Goal: Transaction & Acquisition: Purchase product/service

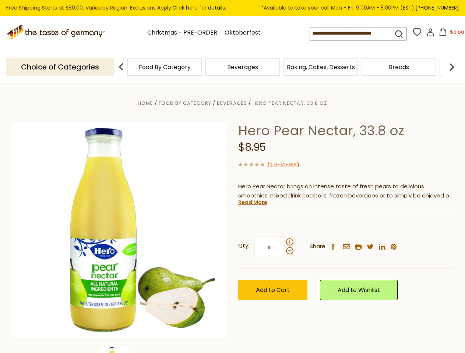
click at [232, 177] on div "Home Food By Category [GEOGRAPHIC_DATA] Hero Pear Nectar, 33.8 oz Hero Pear Nec…" at bounding box center [232, 240] width 453 height 283
click at [352, 34] on input at bounding box center [345, 33] width 70 height 10
click at [450, 34] on button "$0.00" at bounding box center [451, 33] width 31 height 11
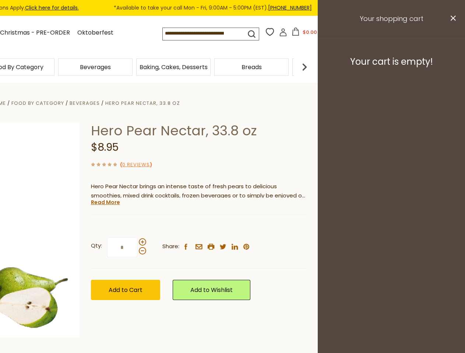
click at [134, 67] on div "Beverages" at bounding box center [95, 67] width 78 height 17
click at [451, 67] on h3 "Your cart is empty!" at bounding box center [391, 61] width 129 height 11
click at [232, 219] on div "Hero Pear Nectar, 33.8 oz $8.95 ( 0 Reviews ) Hero Pear Nectar brings an intens…" at bounding box center [198, 220] width 215 height 194
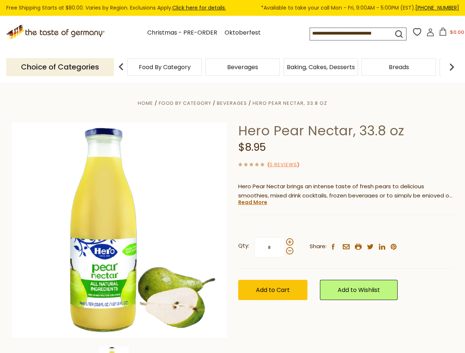
click at [119, 350] on div "Home Food By Category [GEOGRAPHIC_DATA] Hero Pear Nectar, 33.8 oz Hero Pear Nec…" at bounding box center [232, 240] width 453 height 283
click at [252, 202] on link "Read More" at bounding box center [252, 202] width 29 height 7
